Goal: Information Seeking & Learning: Learn about a topic

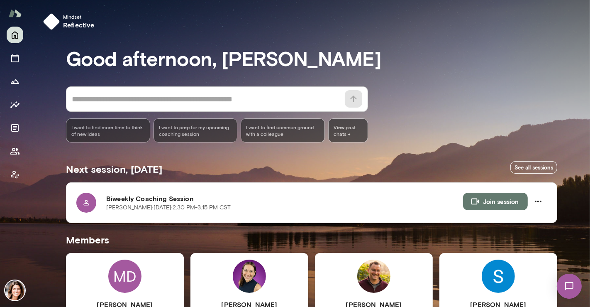
drag, startPoint x: 588, startPoint y: 58, endPoint x: 590, endPoint y: 117, distance: 58.6
click at [590, 117] on div at bounding box center [295, 102] width 590 height 205
drag, startPoint x: 585, startPoint y: 129, endPoint x: 585, endPoint y: 161, distance: 31.5
click at [584, 161] on div at bounding box center [295, 102] width 590 height 205
drag, startPoint x: 586, startPoint y: 161, endPoint x: 584, endPoint y: 166, distance: 5.5
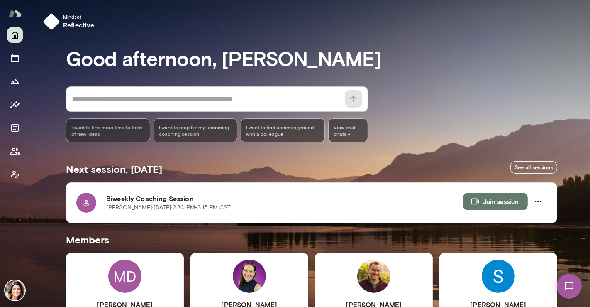
click at [585, 164] on div at bounding box center [295, 102] width 590 height 205
click at [589, 187] on div at bounding box center [295, 102] width 590 height 205
click at [381, 165] on div "Next session, [DATE] See all sessions" at bounding box center [311, 167] width 491 height 30
drag, startPoint x: 586, startPoint y: 123, endPoint x: 582, endPoint y: 161, distance: 38.8
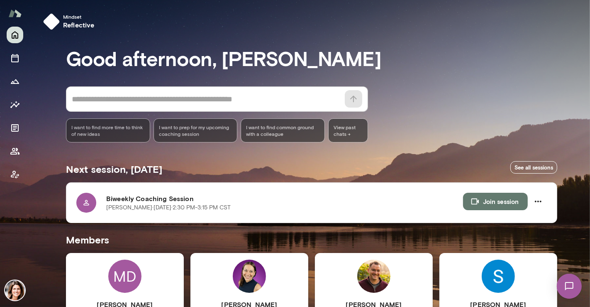
click at [584, 161] on div at bounding box center [295, 102] width 590 height 205
click at [401, 165] on div "Next session, [DATE] See all sessions" at bounding box center [311, 167] width 491 height 30
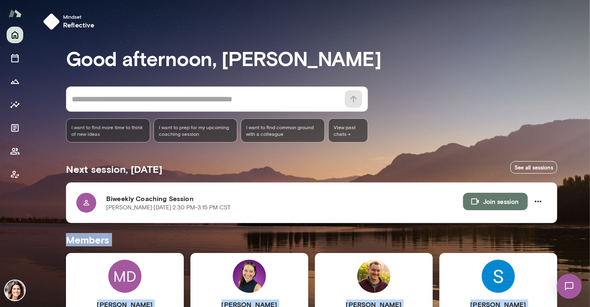
drag, startPoint x: 589, startPoint y: 153, endPoint x: 568, endPoint y: 196, distance: 47.9
click at [569, 198] on div "Mindset reflective Good afternoon, [PERSON_NAME] * ​ ​ I want to find more time…" at bounding box center [295, 153] width 590 height 307
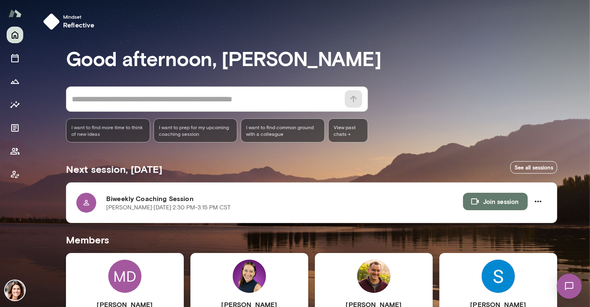
click at [484, 105] on div "* ​ ​ I want to find more time to think of new ideas I want to prep for my upco…" at bounding box center [311, 114] width 491 height 56
drag, startPoint x: 589, startPoint y: 115, endPoint x: 577, endPoint y: 171, distance: 57.5
click at [580, 157] on div "Mindset reflective Good afternoon, [PERSON_NAME] * ​ ​ I want to find more time…" at bounding box center [295, 153] width 590 height 307
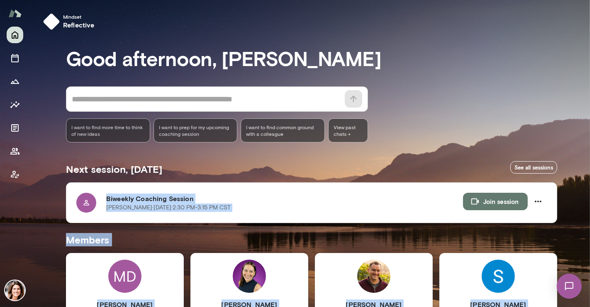
scroll to position [259, 0]
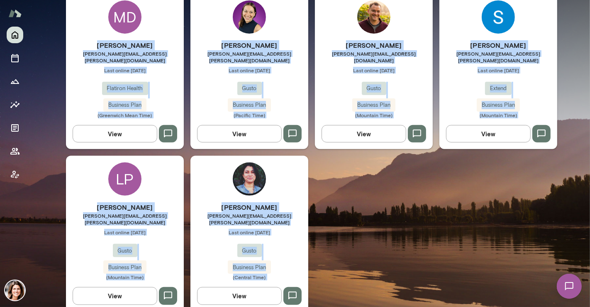
click at [147, 240] on div "Lynne Petre lynne.petre@gusto.com Last online August 28 Gusto Business Plan (Mo…" at bounding box center [125, 241] width 118 height 78
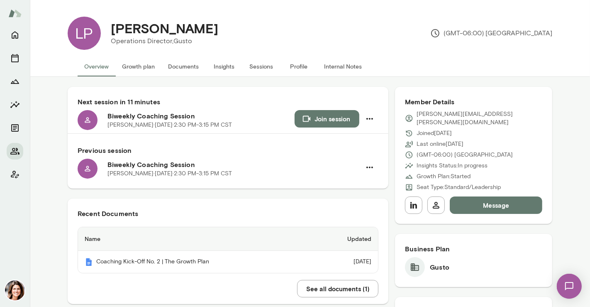
click at [229, 64] on button "Insights" at bounding box center [223, 66] width 37 height 20
